Goal: Information Seeking & Learning: Learn about a topic

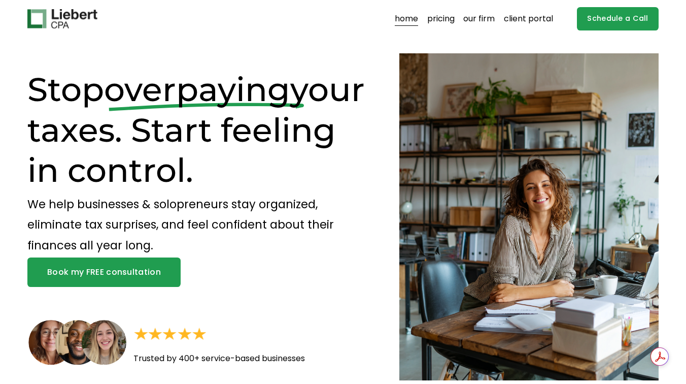
click at [448, 18] on link "pricing" at bounding box center [440, 19] width 27 height 16
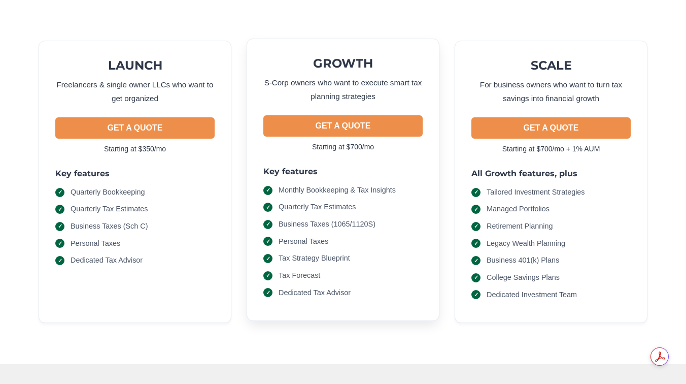
scroll to position [97, 0]
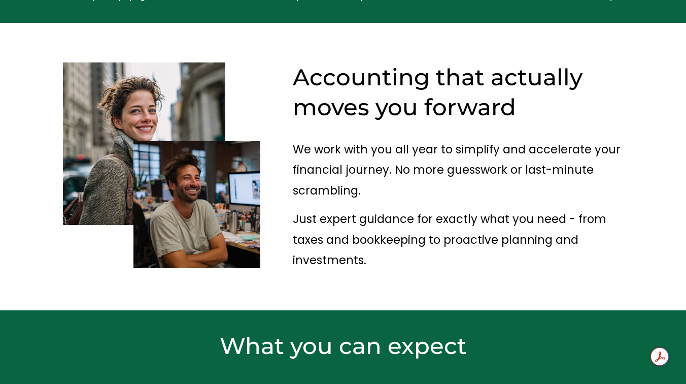
scroll to position [441, 0]
